Goal: Information Seeking & Learning: Learn about a topic

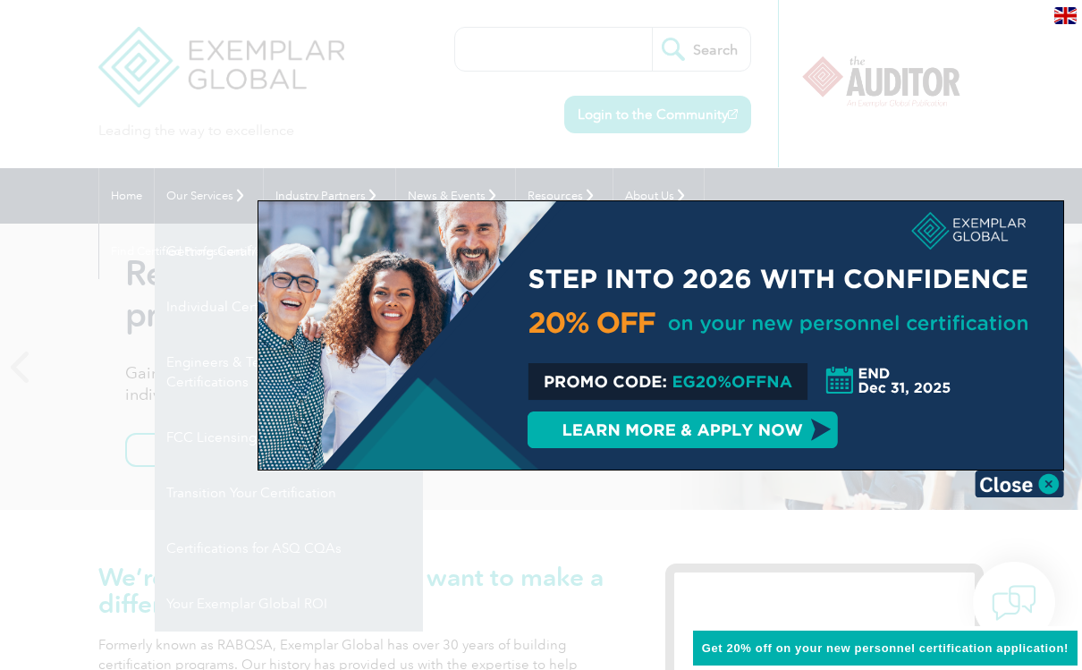
click at [119, 436] on div at bounding box center [541, 335] width 1082 height 670
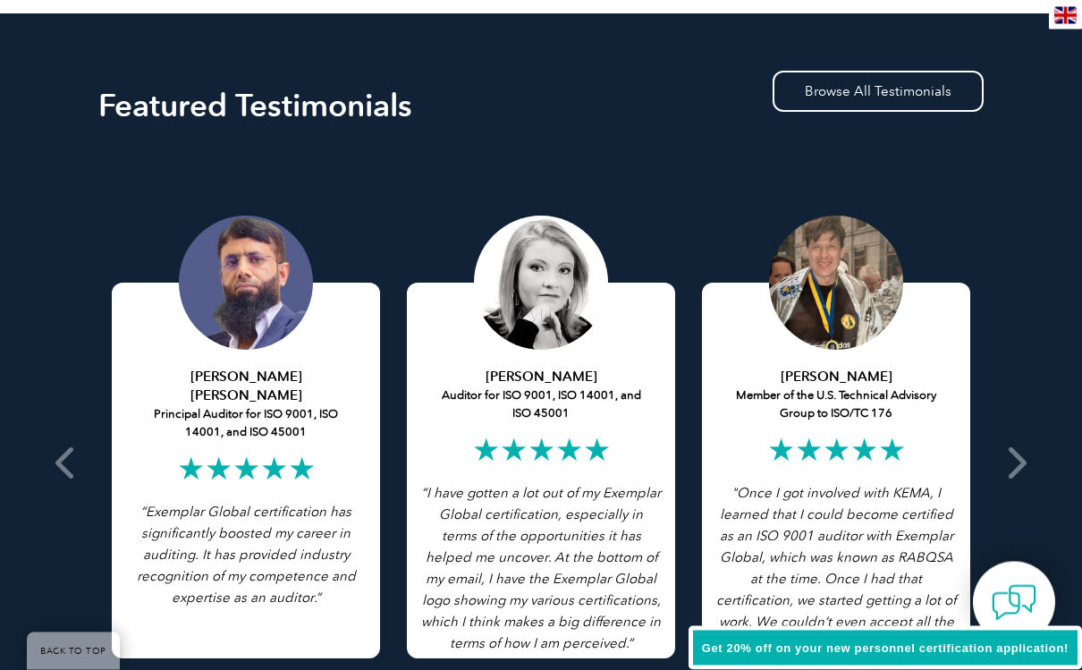
scroll to position [3275, 0]
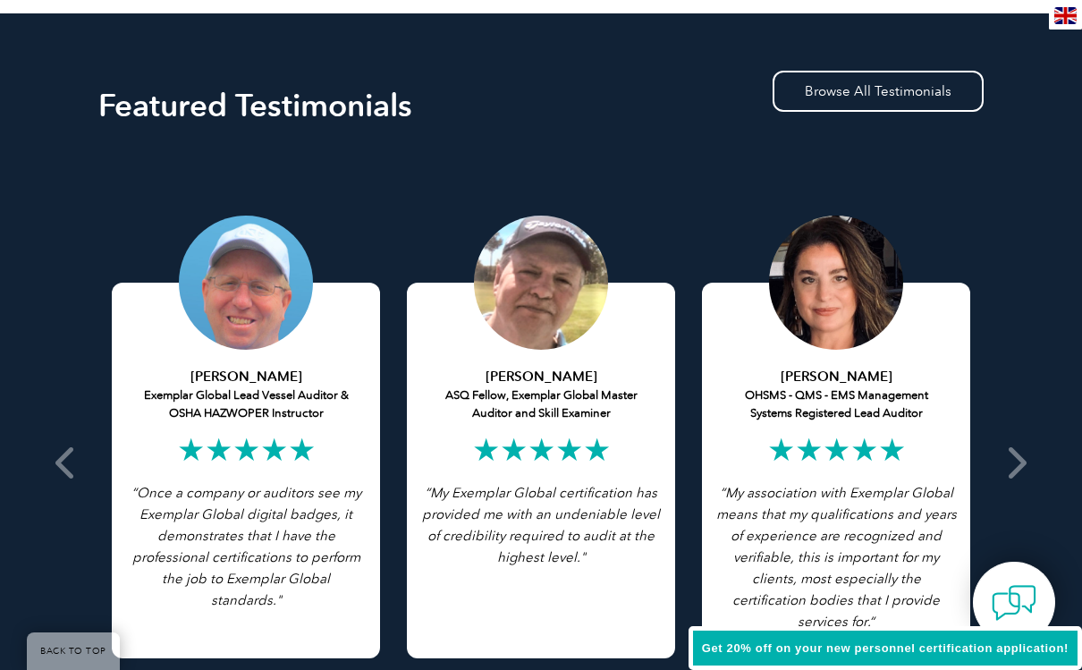
click at [194, 623] on div "[PERSON_NAME] Exemplar Global Lead Vessel Auditor & OSHA HAZWOPER Instructor ★★…" at bounding box center [246, 471] width 268 height 376
click at [1016, 462] on icon at bounding box center [1015, 462] width 22 height 0
click at [1021, 462] on icon at bounding box center [1015, 462] width 22 height 0
click at [1020, 462] on icon at bounding box center [1015, 462] width 22 height 0
click at [1017, 462] on icon at bounding box center [1015, 462] width 22 height 0
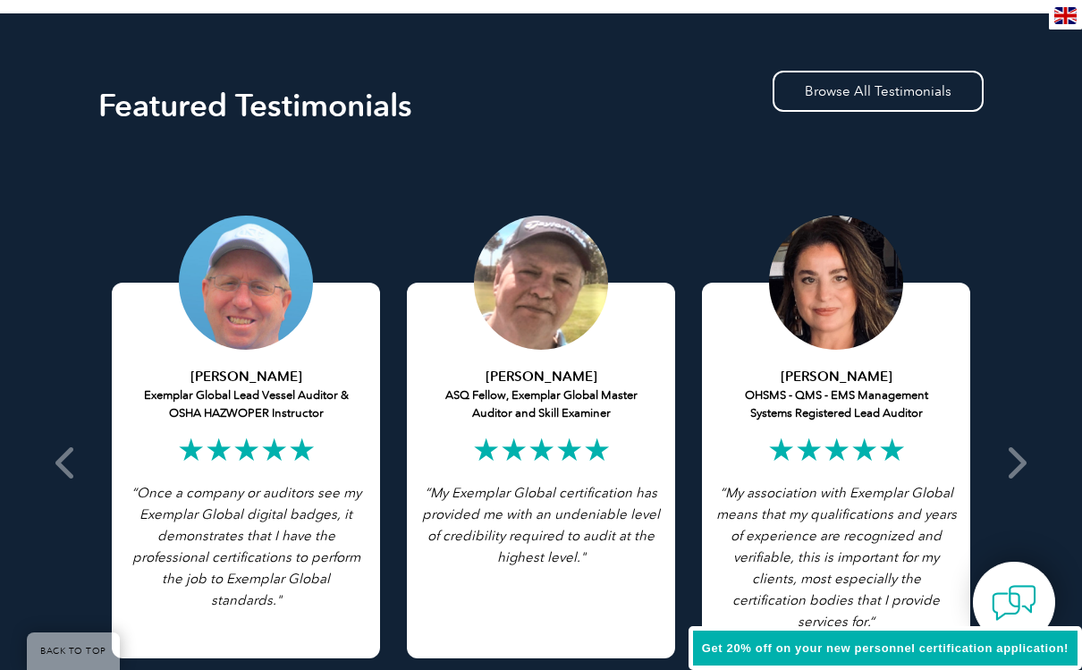
click at [1021, 462] on icon at bounding box center [1015, 462] width 22 height 0
click at [1028, 443] on span at bounding box center [1016, 462] width 44 height 622
click at [1020, 462] on icon at bounding box center [1015, 462] width 22 height 0
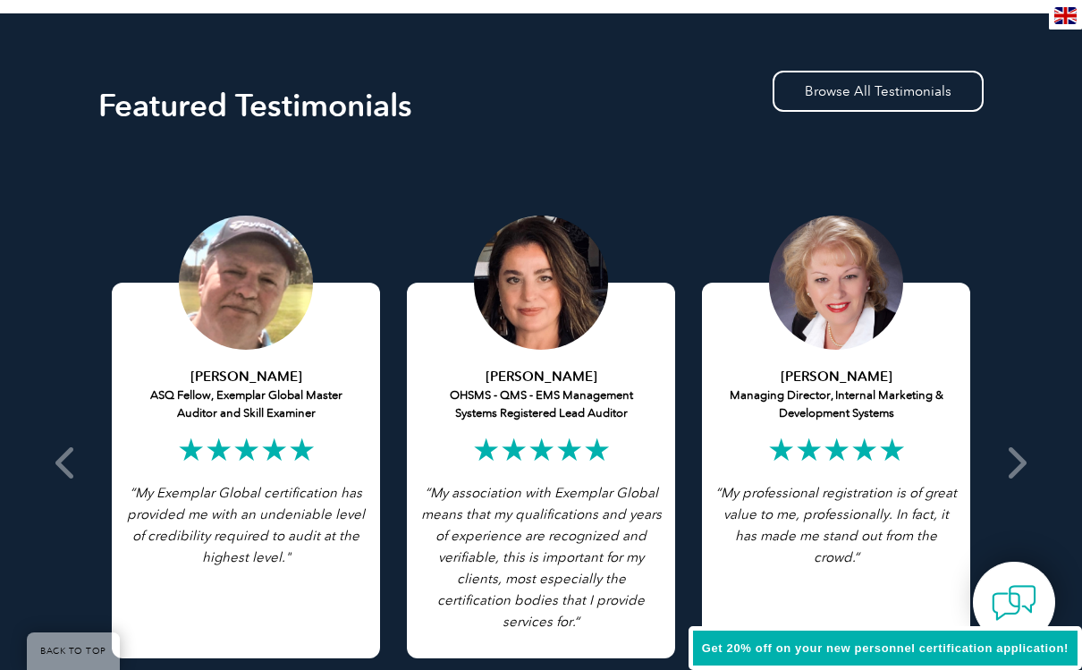
click at [1007, 462] on icon at bounding box center [1015, 462] width 22 height 0
click at [1014, 462] on icon at bounding box center [1015, 462] width 22 height 0
click at [1028, 436] on span at bounding box center [1016, 462] width 44 height 622
click at [1015, 462] on icon at bounding box center [1015, 462] width 22 height 0
click at [1020, 462] on icon at bounding box center [1015, 462] width 22 height 0
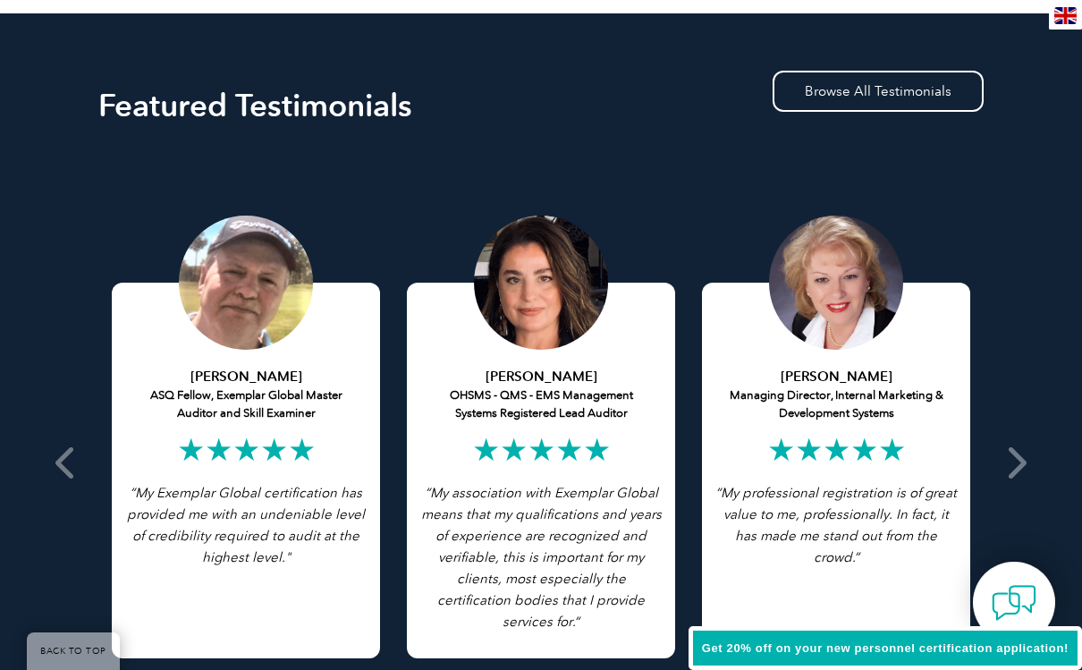
click at [1022, 462] on icon at bounding box center [1015, 462] width 22 height 0
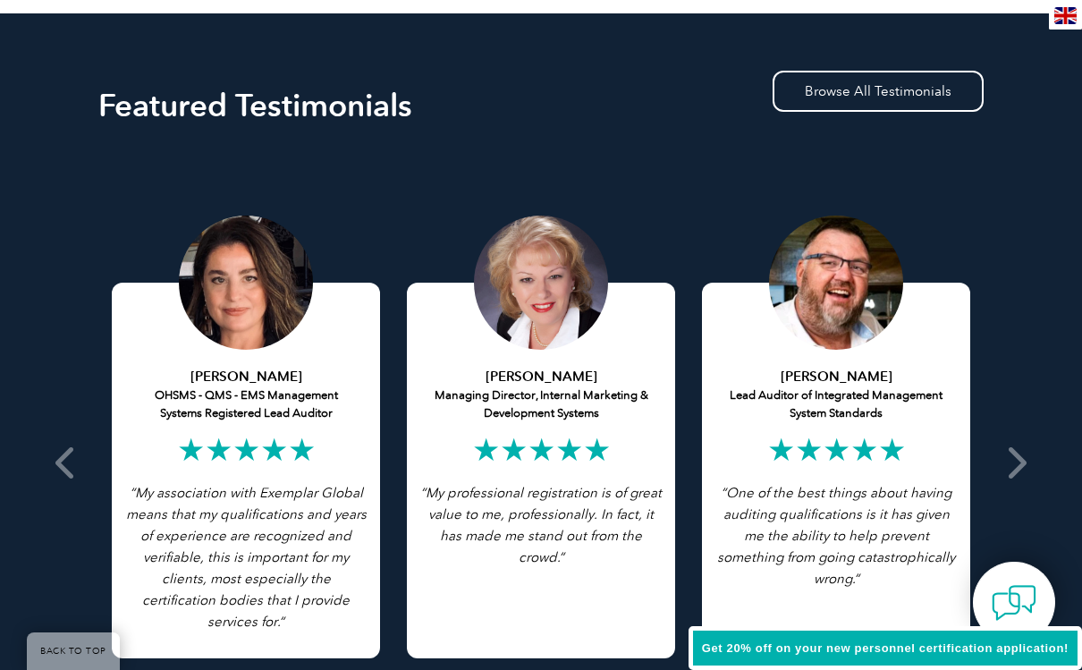
click at [1010, 462] on icon at bounding box center [1015, 462] width 22 height 0
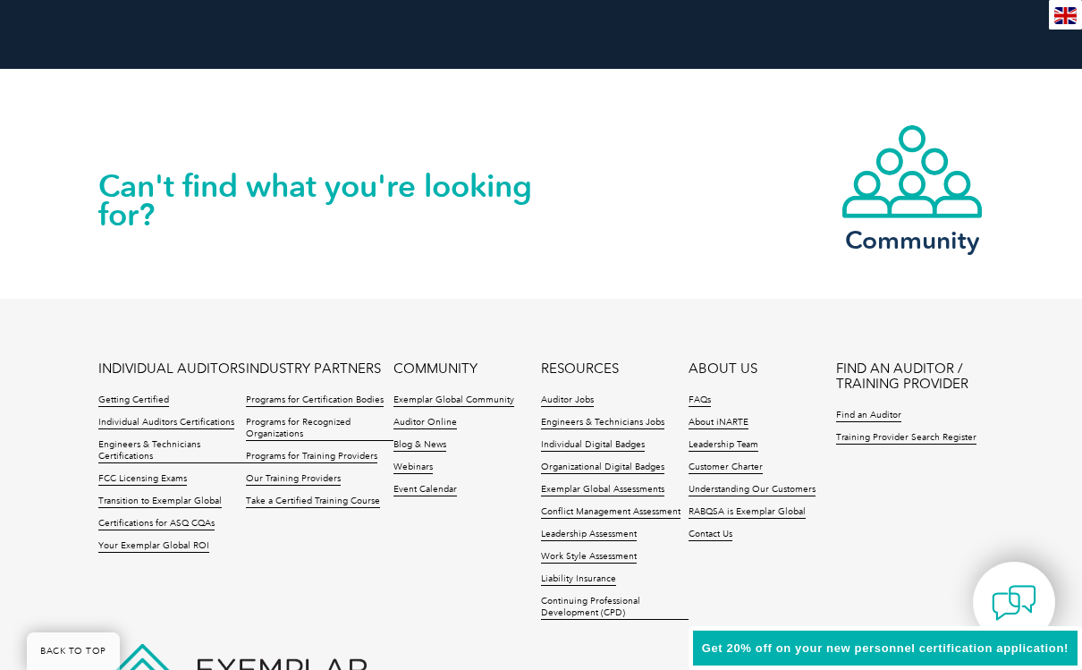
scroll to position [4040, 0]
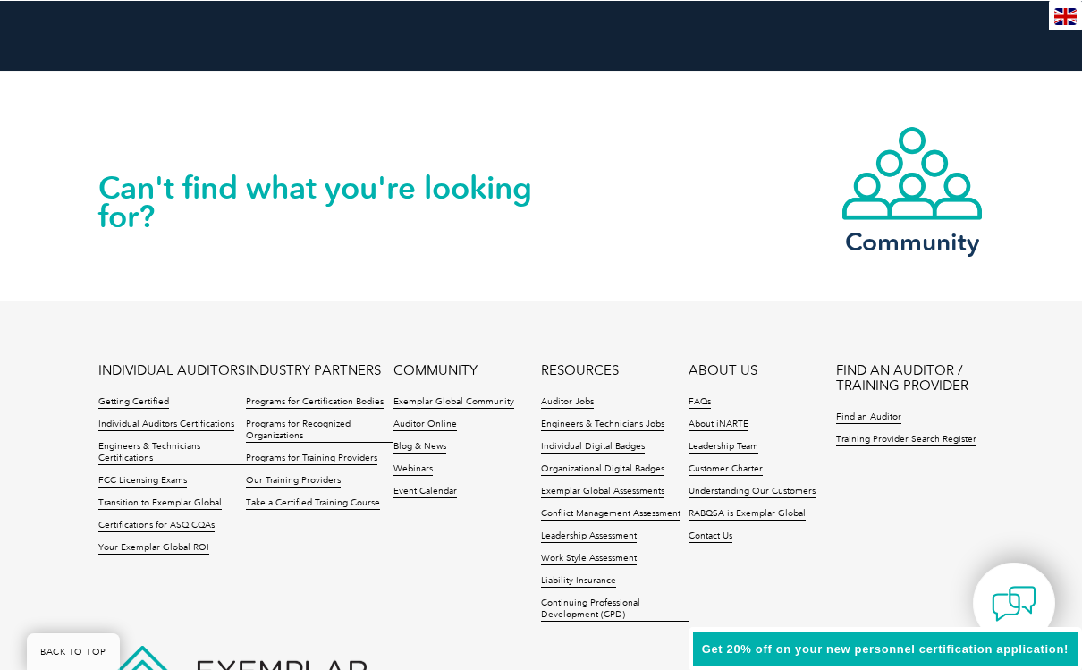
click at [725, 418] on link "About iNARTE" at bounding box center [719, 424] width 60 height 13
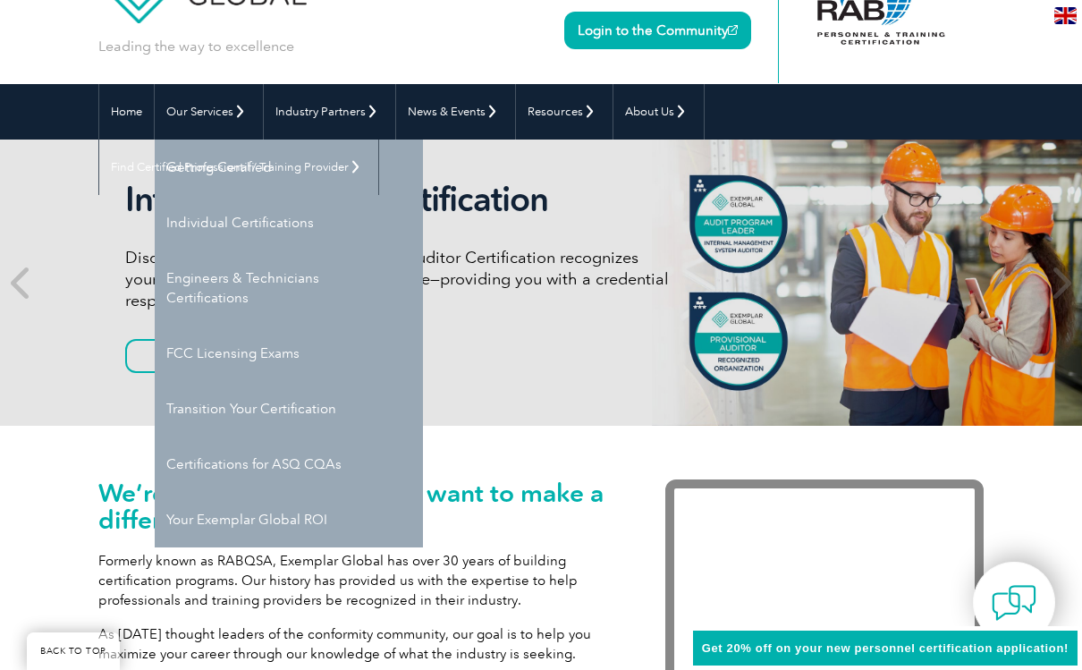
scroll to position [0, 0]
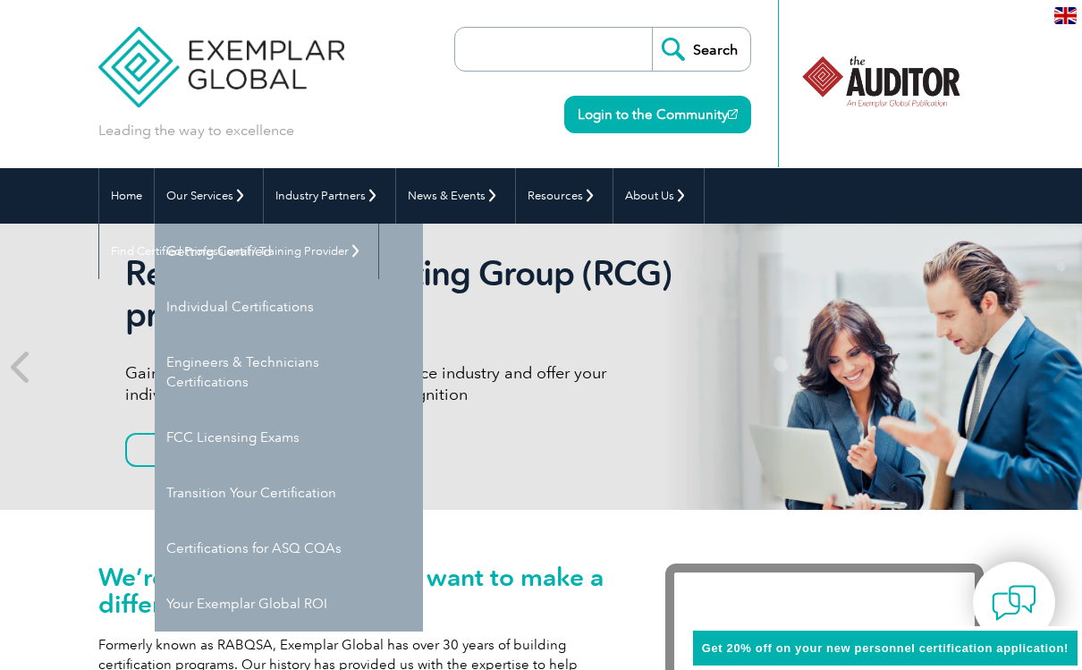
click at [1075, 12] on img at bounding box center [1065, 15] width 22 height 17
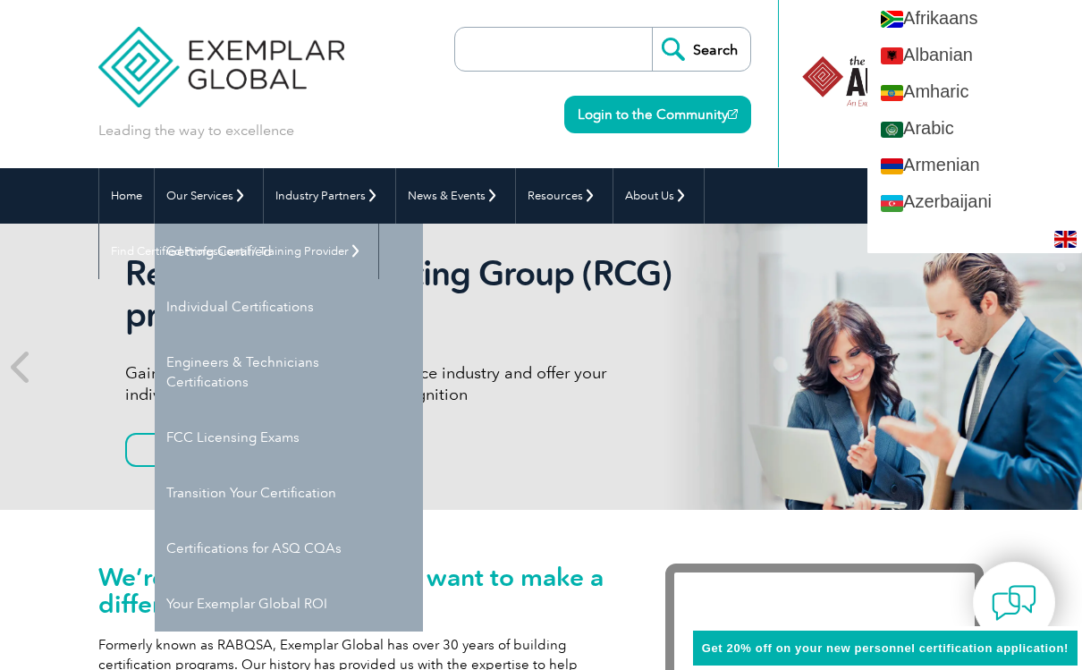
click at [481, 120] on div "Search Login to the Community" at bounding box center [602, 84] width 297 height 168
